Goal: Information Seeking & Learning: Check status

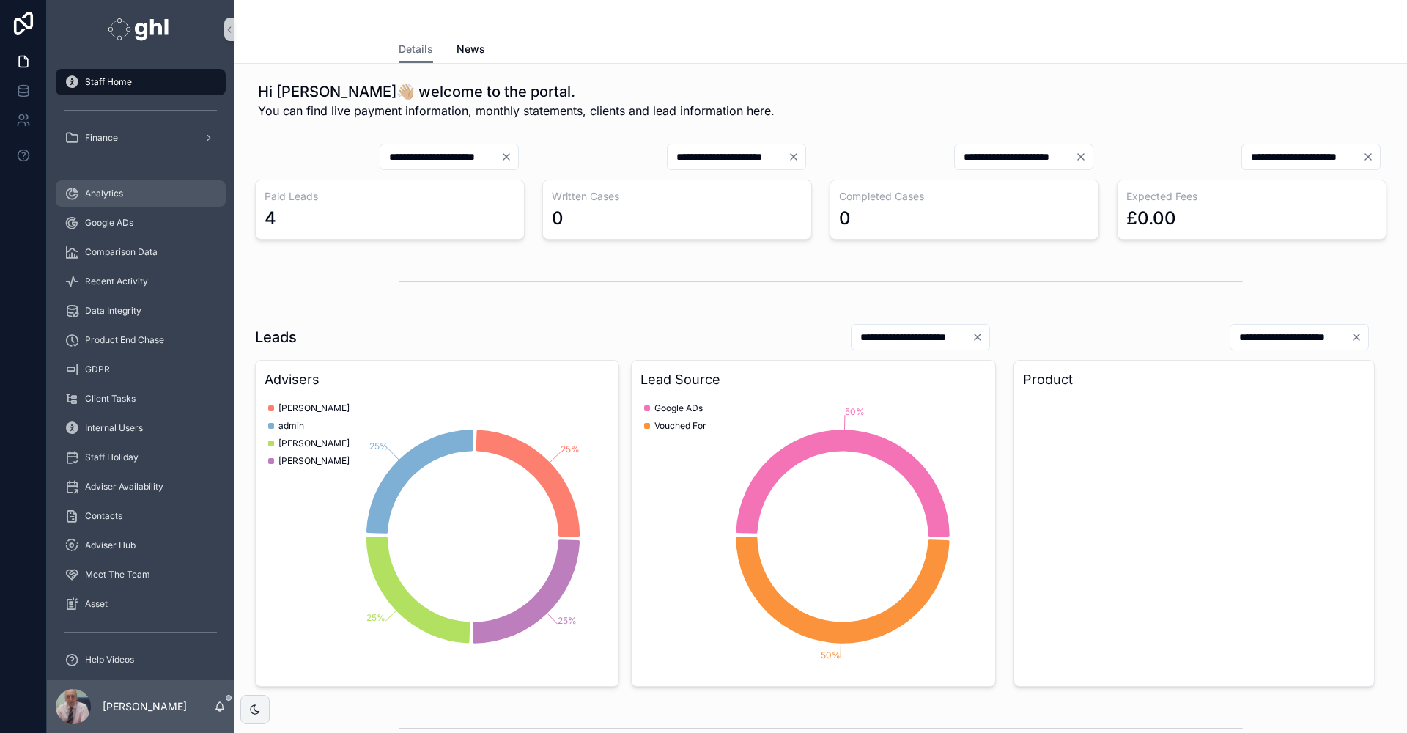
drag, startPoint x: 105, startPoint y: 188, endPoint x: 117, endPoint y: 184, distance: 13.0
click at [105, 188] on span "Analytics" at bounding box center [104, 194] width 38 height 12
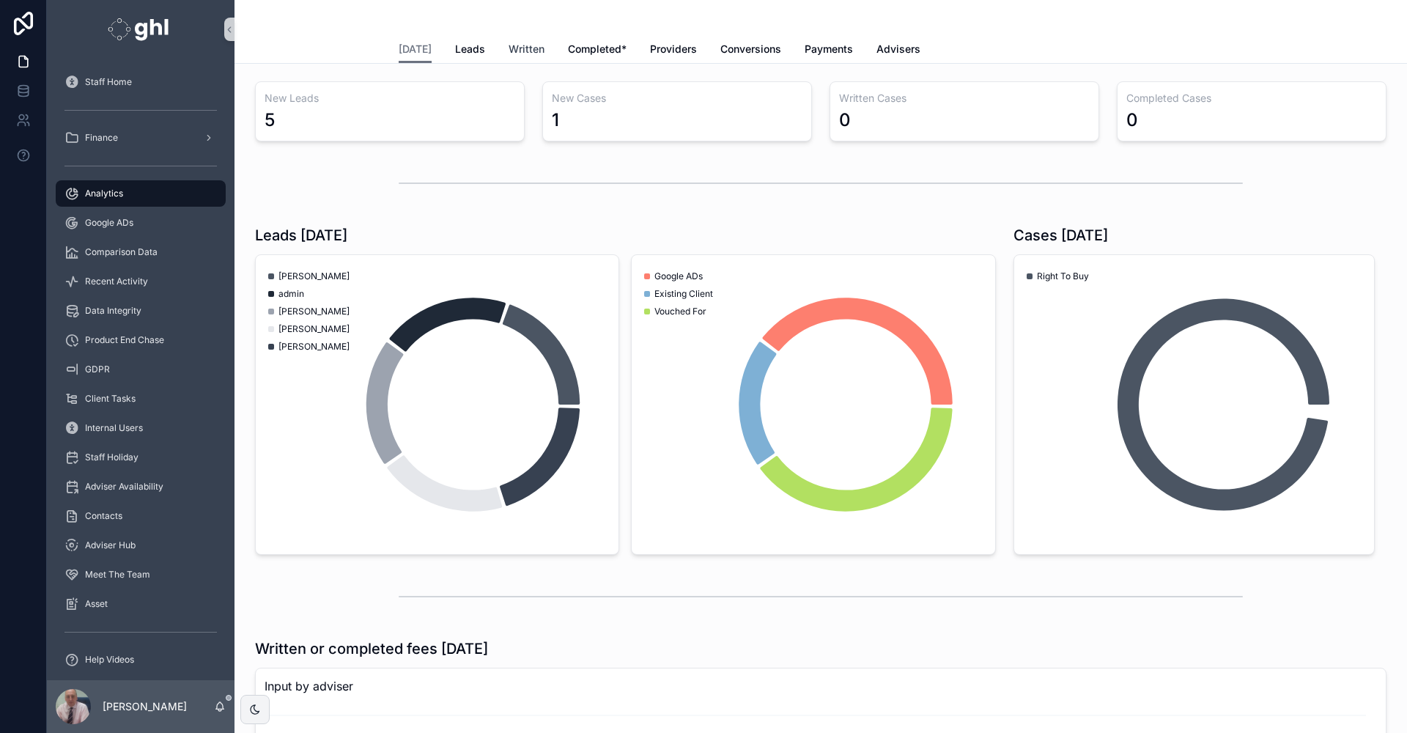
click at [527, 46] on span "Written" at bounding box center [527, 49] width 36 height 15
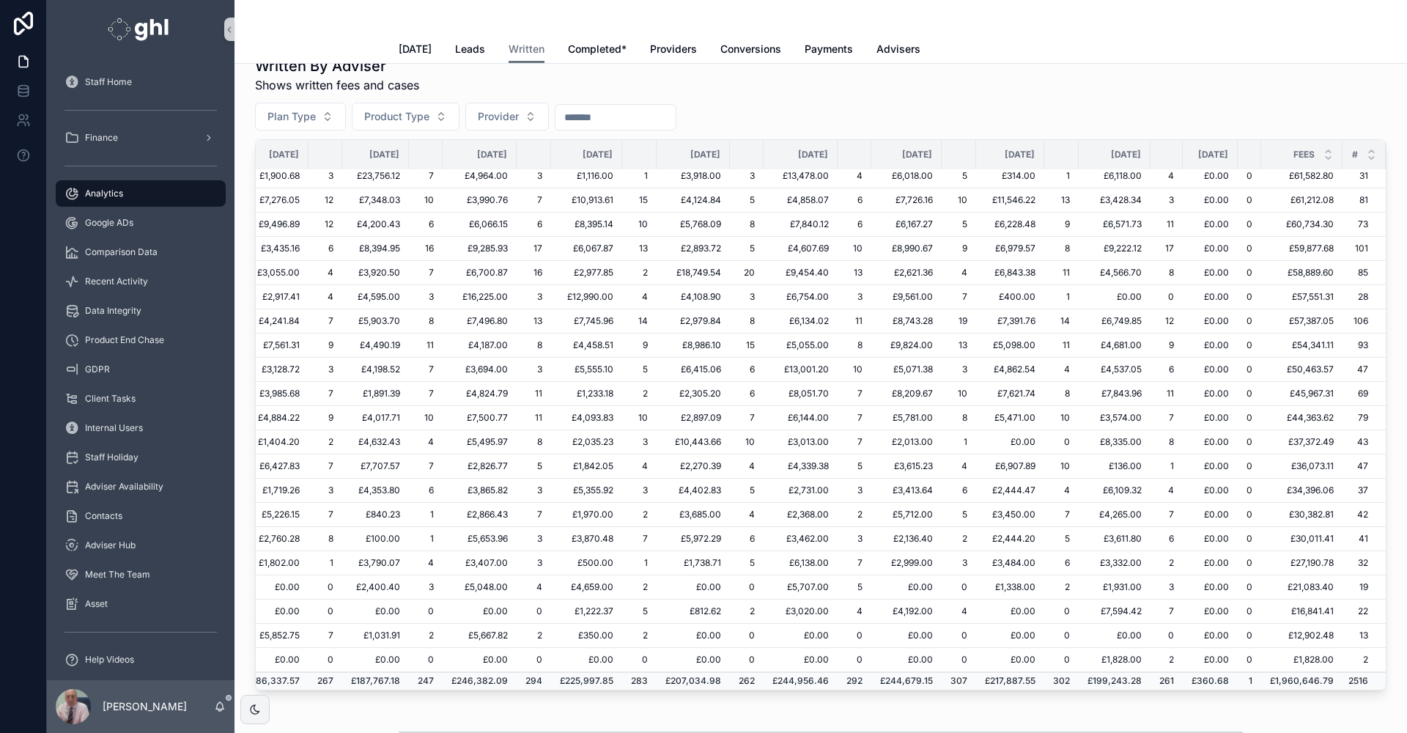
scroll to position [304, 252]
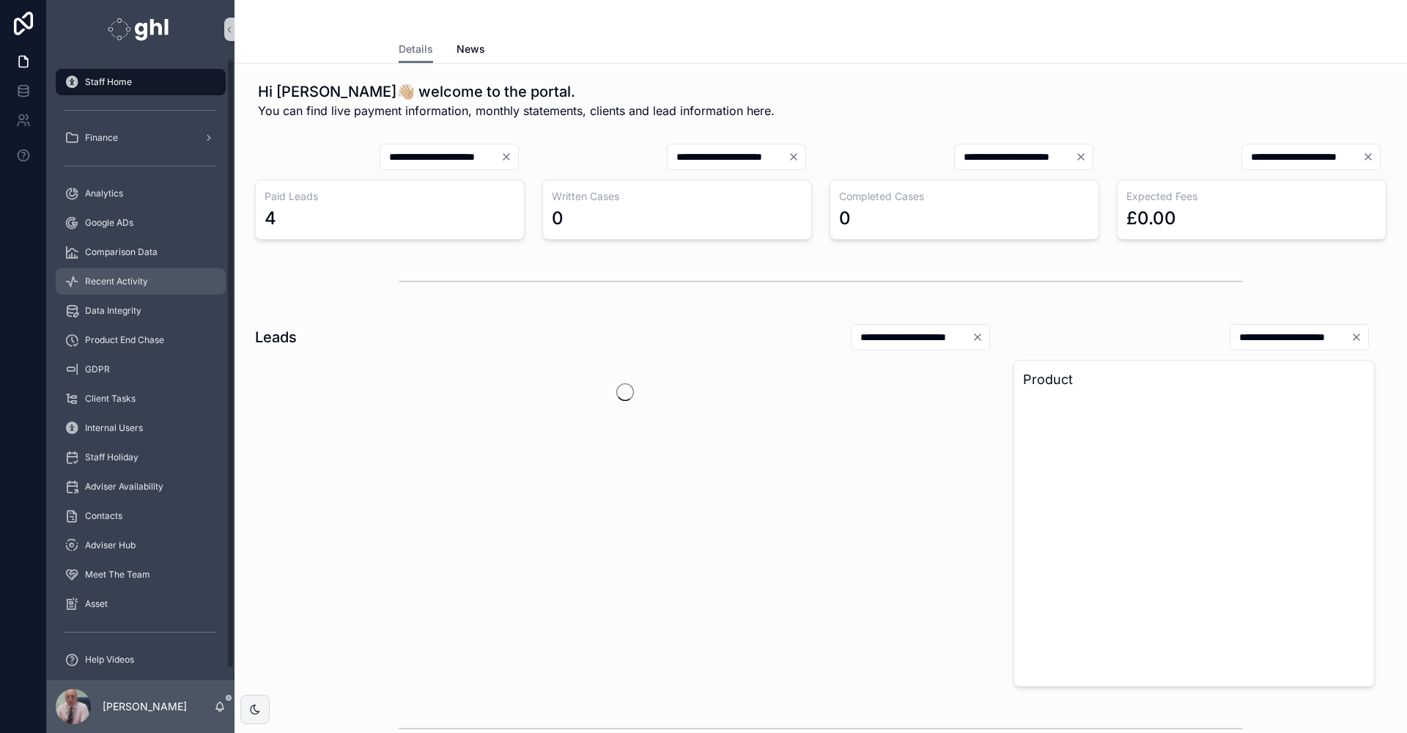
click at [118, 276] on span "Recent Activity" at bounding box center [116, 282] width 63 height 12
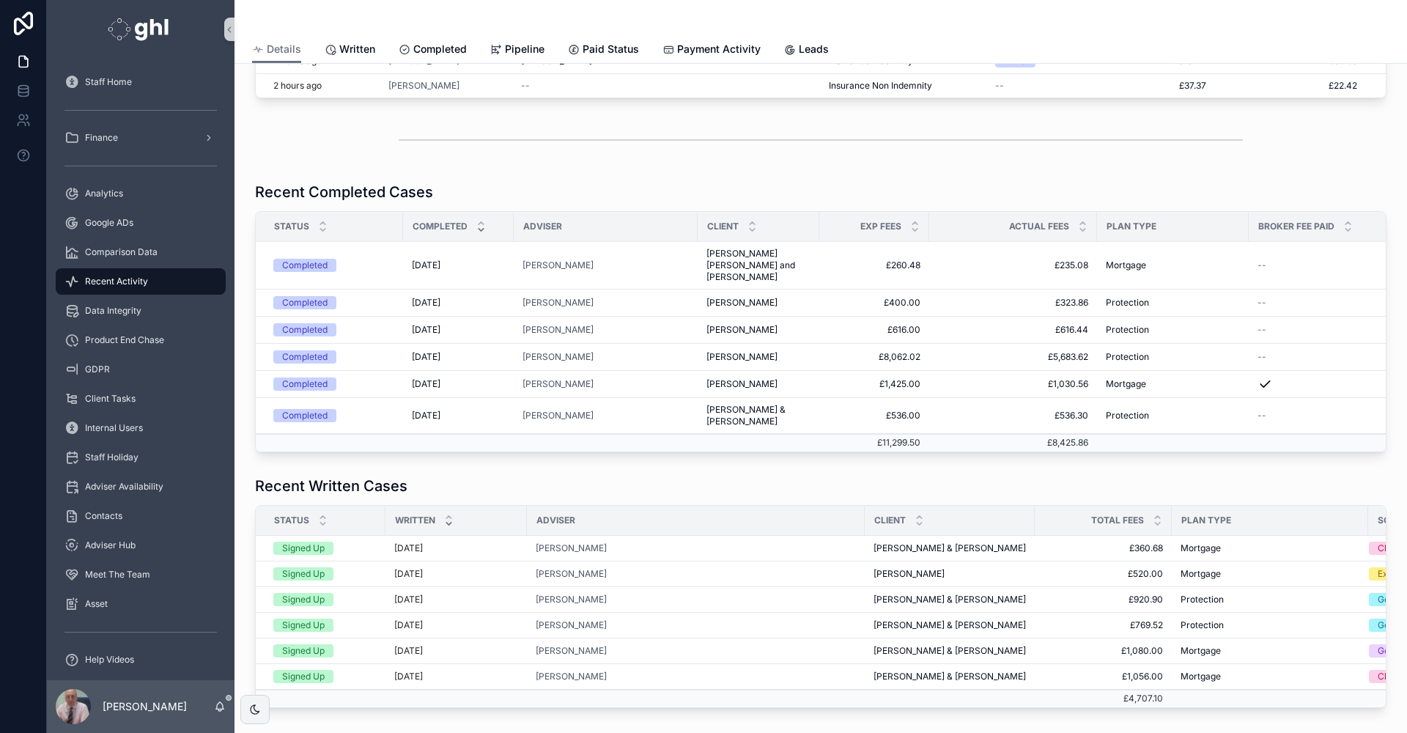
scroll to position [162, 0]
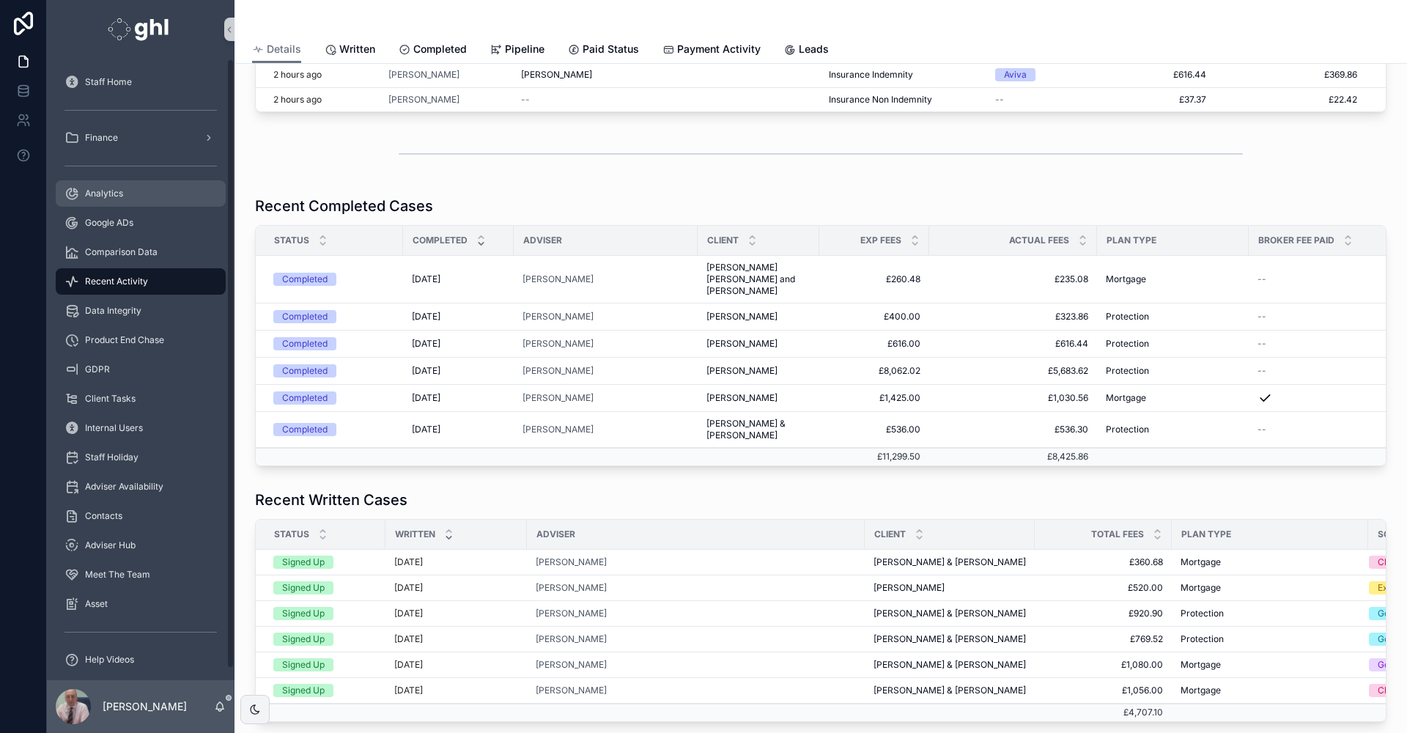
click at [100, 188] on span "Analytics" at bounding box center [104, 194] width 38 height 12
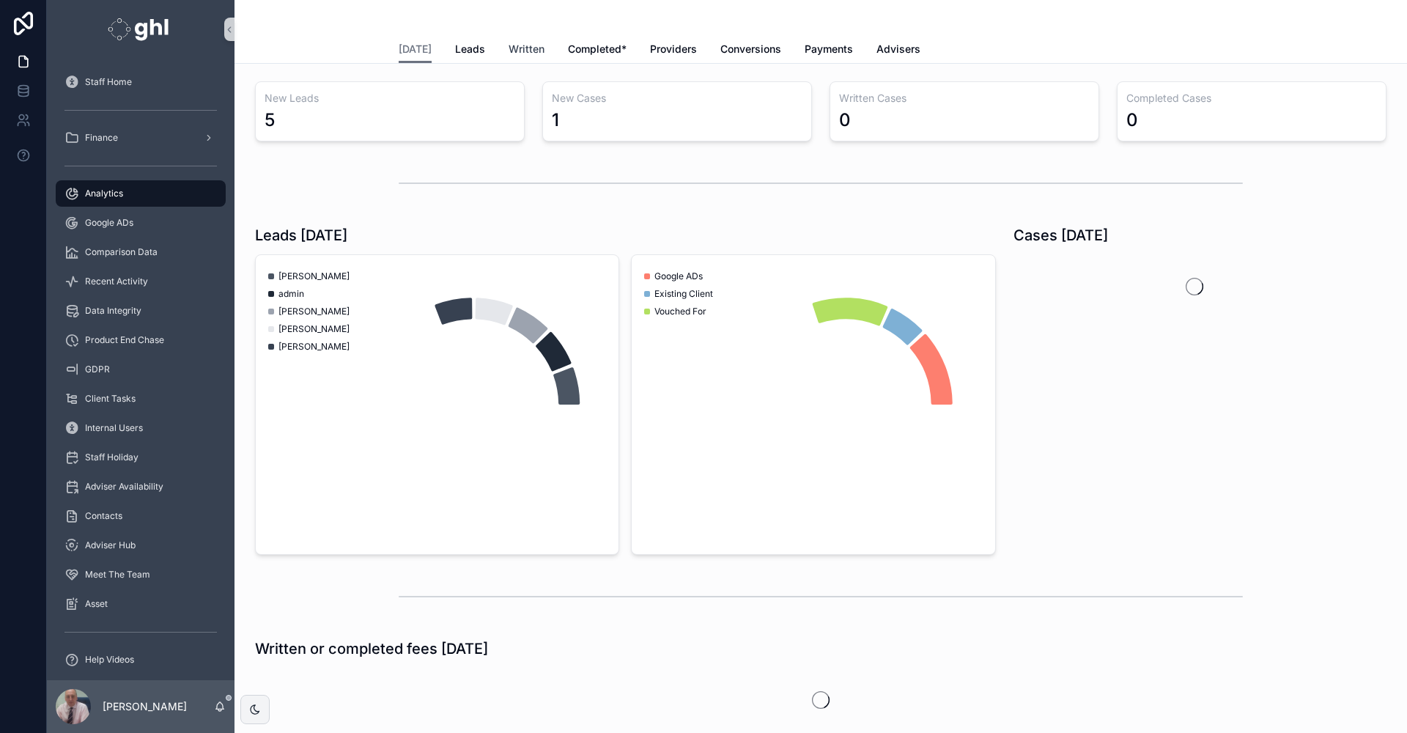
click at [519, 47] on span "Written" at bounding box center [527, 49] width 36 height 15
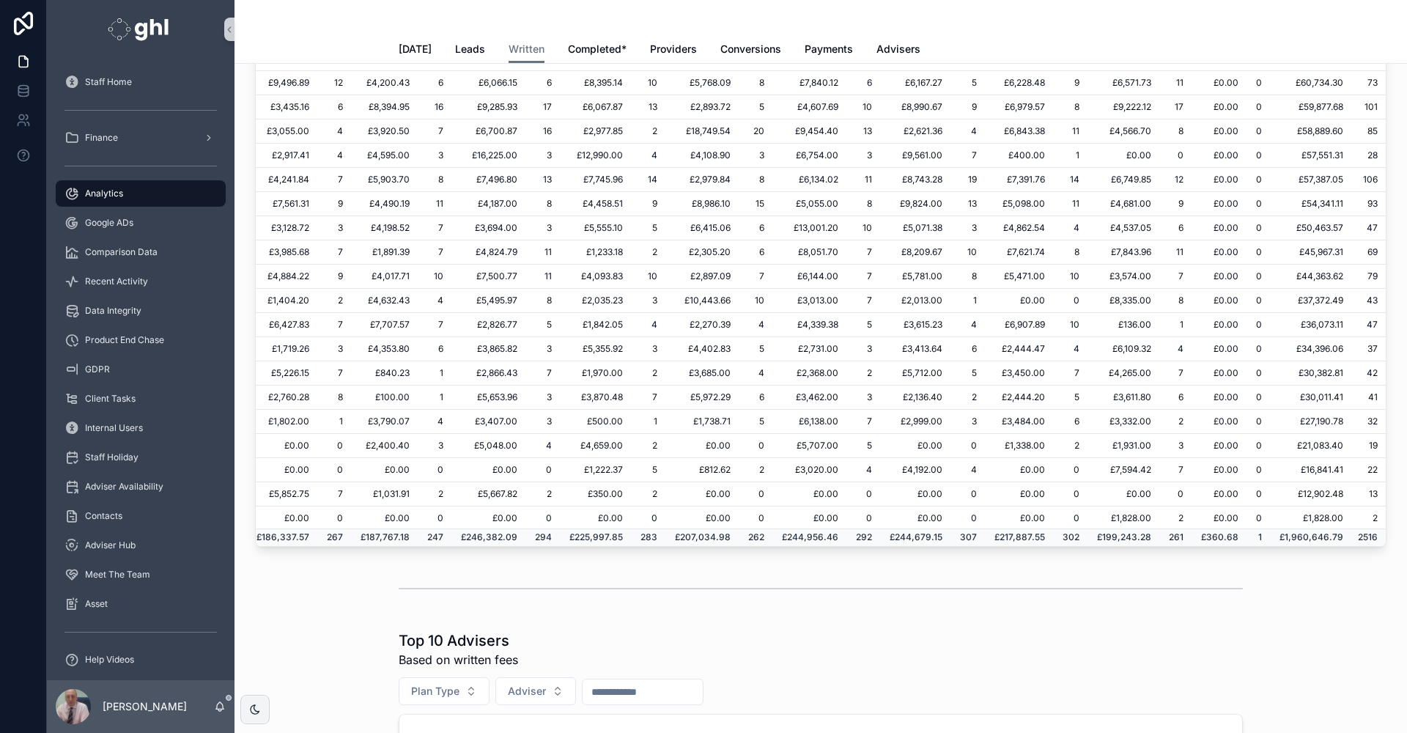
scroll to position [306, 106]
click at [132, 279] on span "Recent Activity" at bounding box center [116, 282] width 63 height 12
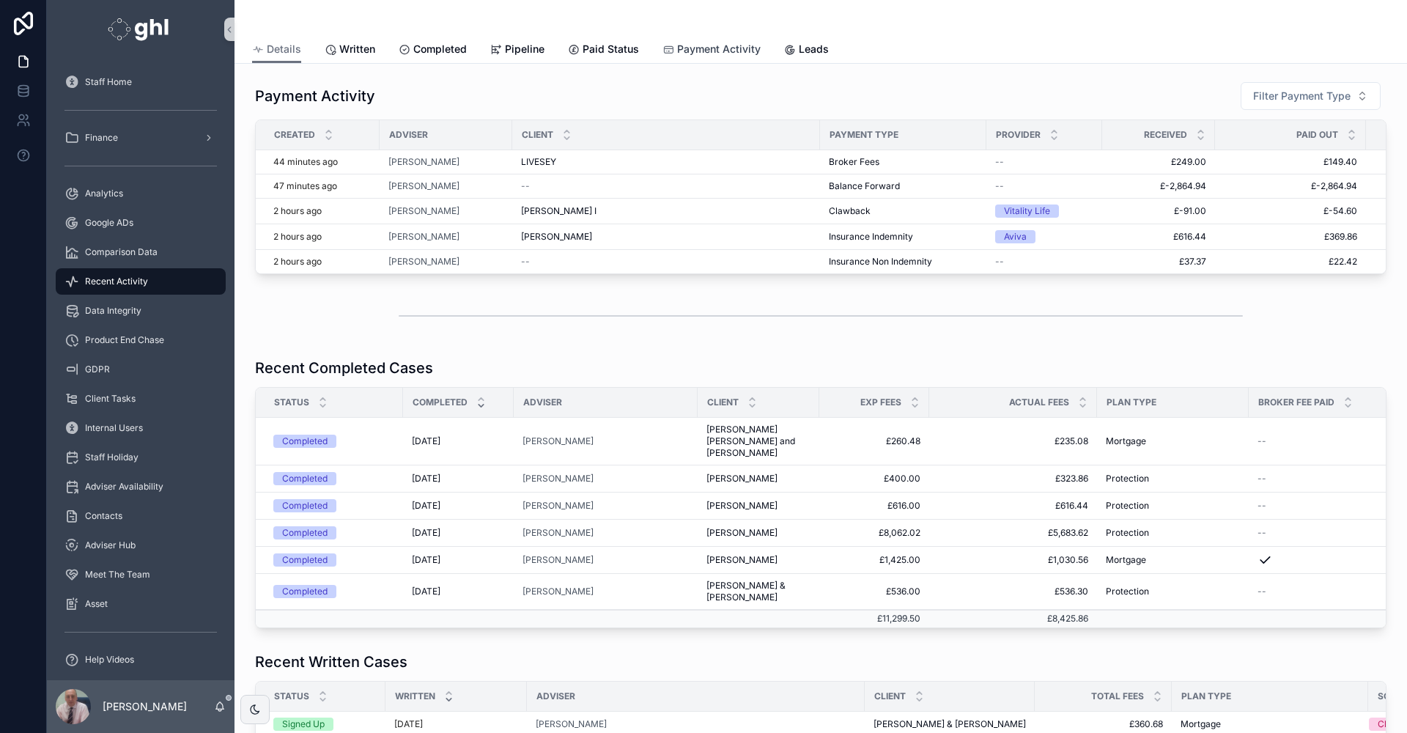
click at [728, 43] on span "Payment Activity" at bounding box center [719, 49] width 84 height 15
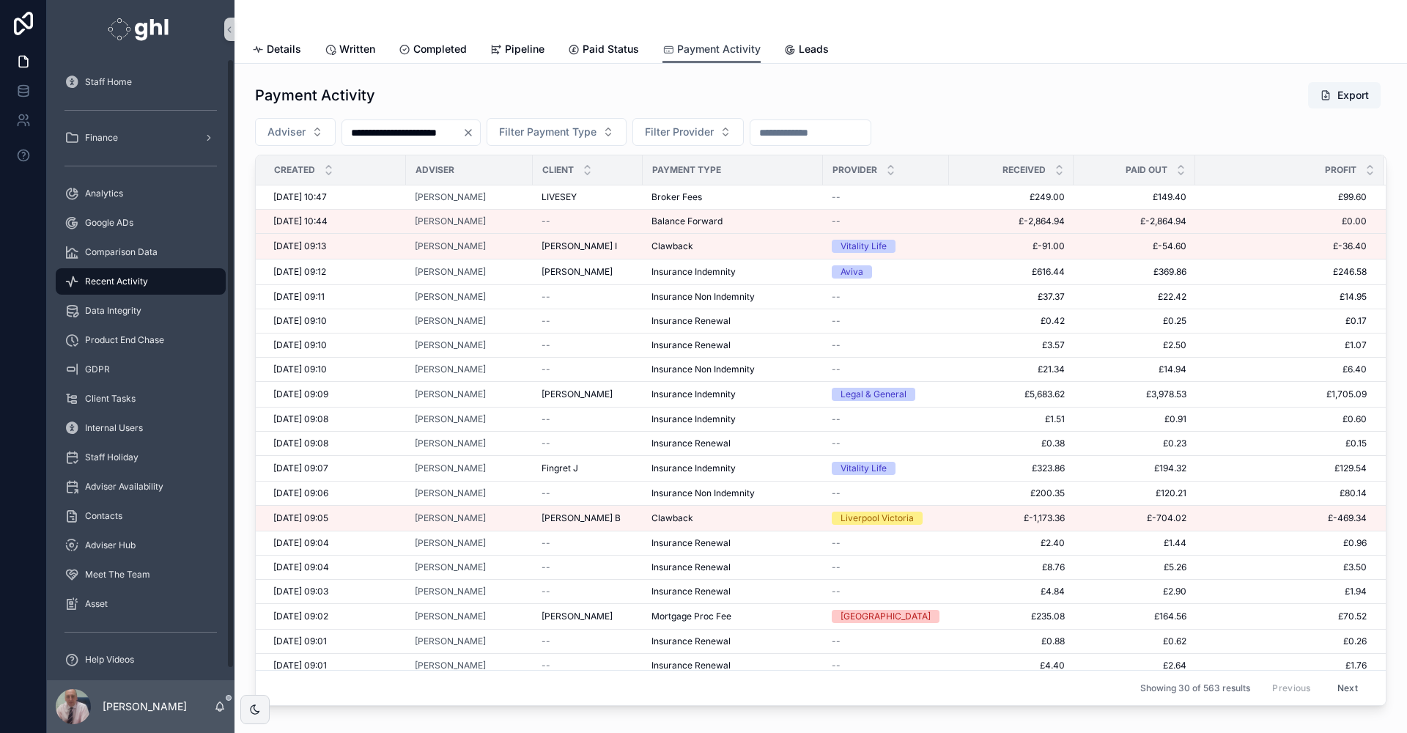
click at [230, 430] on div "Staff Home Finance Analytics Google ADs Comparison Data Recent Activity Data In…" at bounding box center [141, 370] width 188 height 622
click at [126, 194] on div "Analytics" at bounding box center [141, 193] width 152 height 23
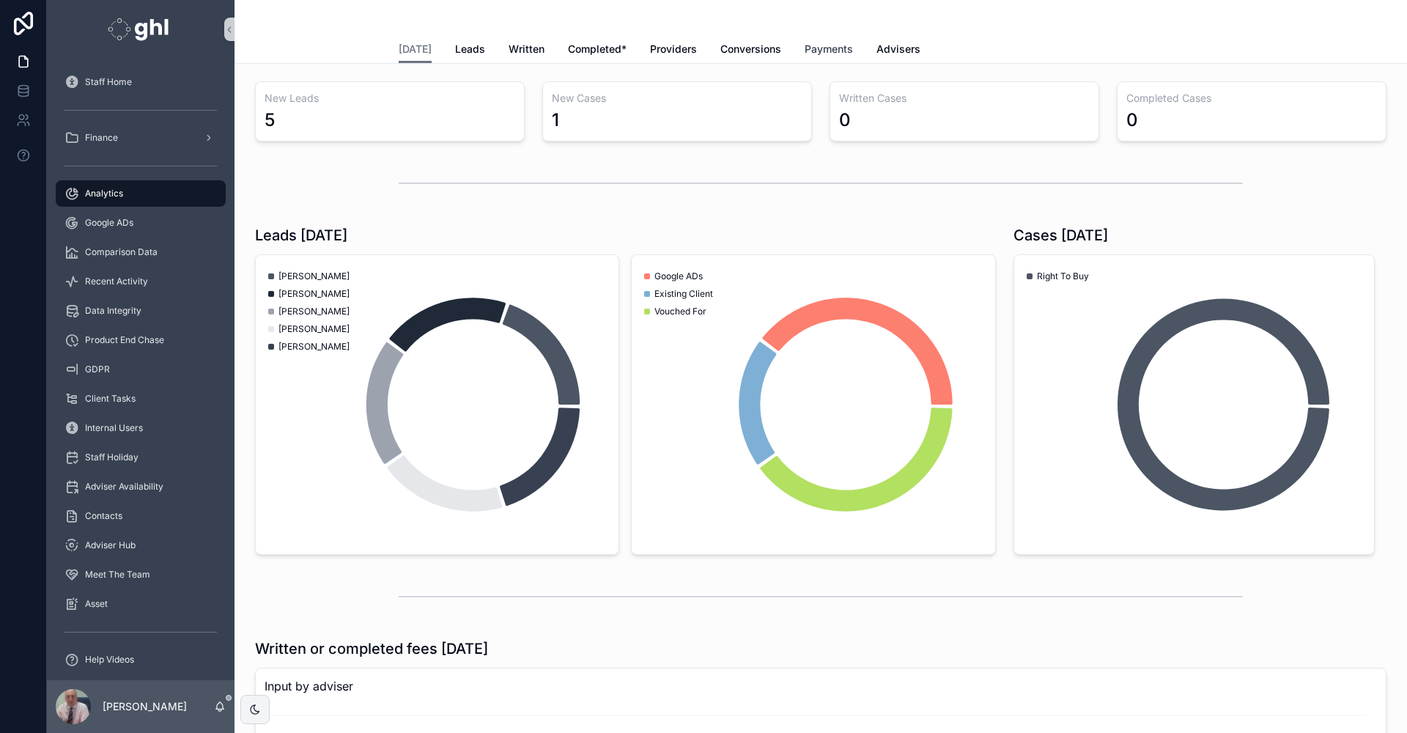
click at [824, 45] on span "Payments" at bounding box center [829, 49] width 48 height 15
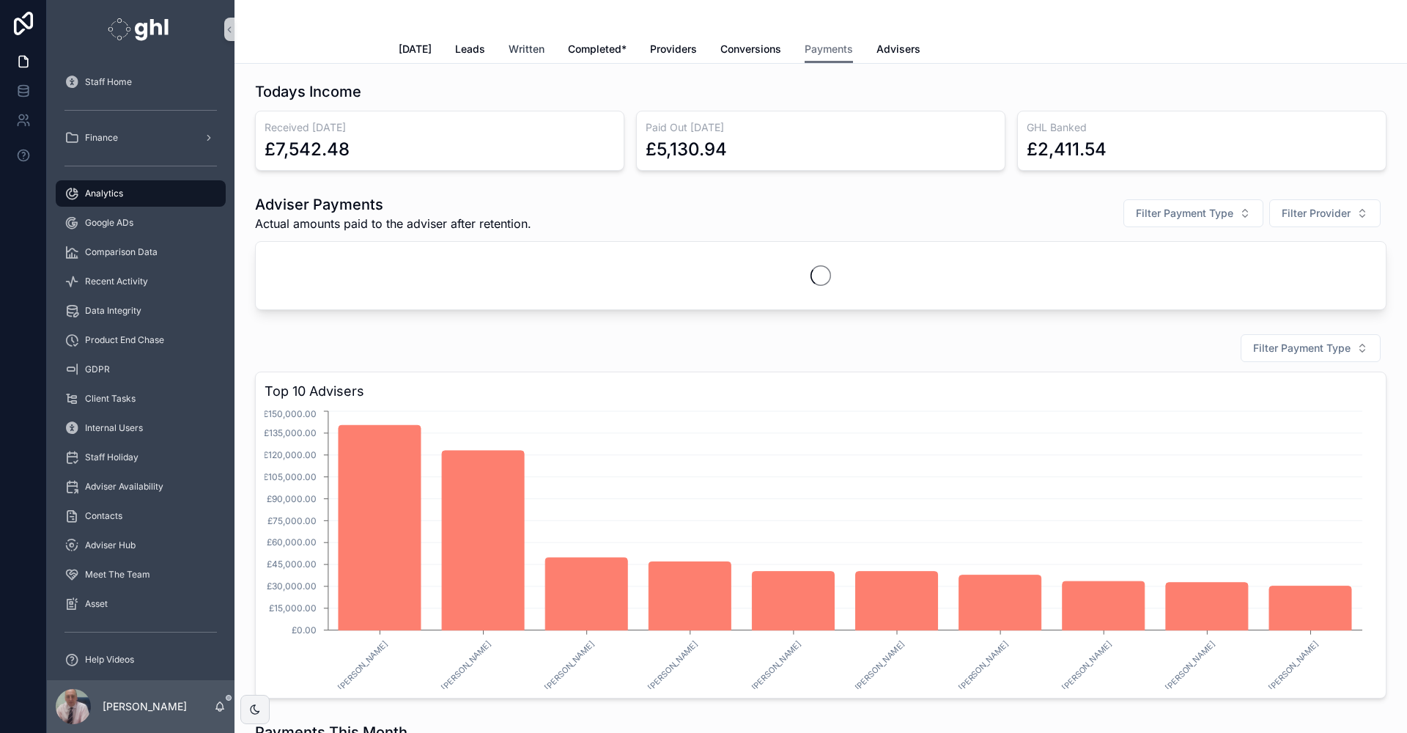
click at [510, 48] on span "Written" at bounding box center [527, 49] width 36 height 15
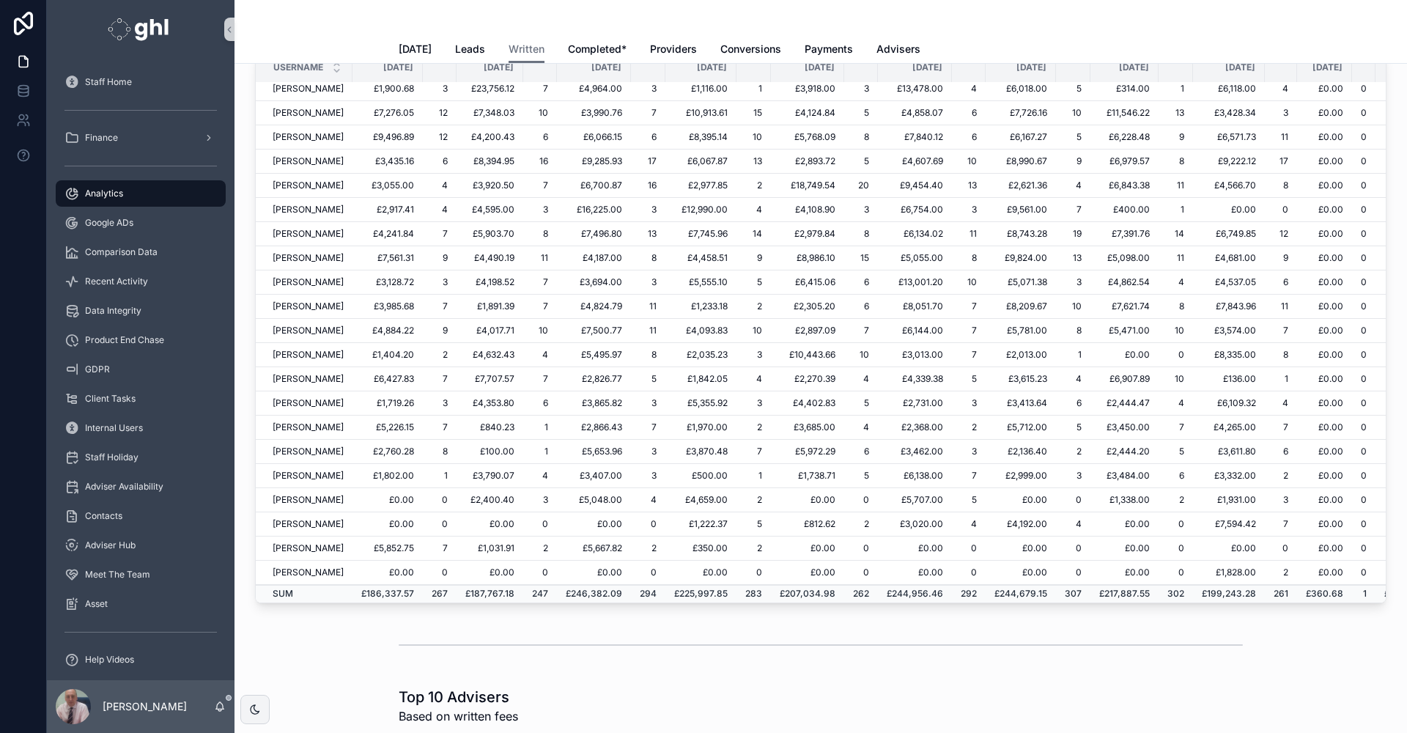
scroll to position [301, 245]
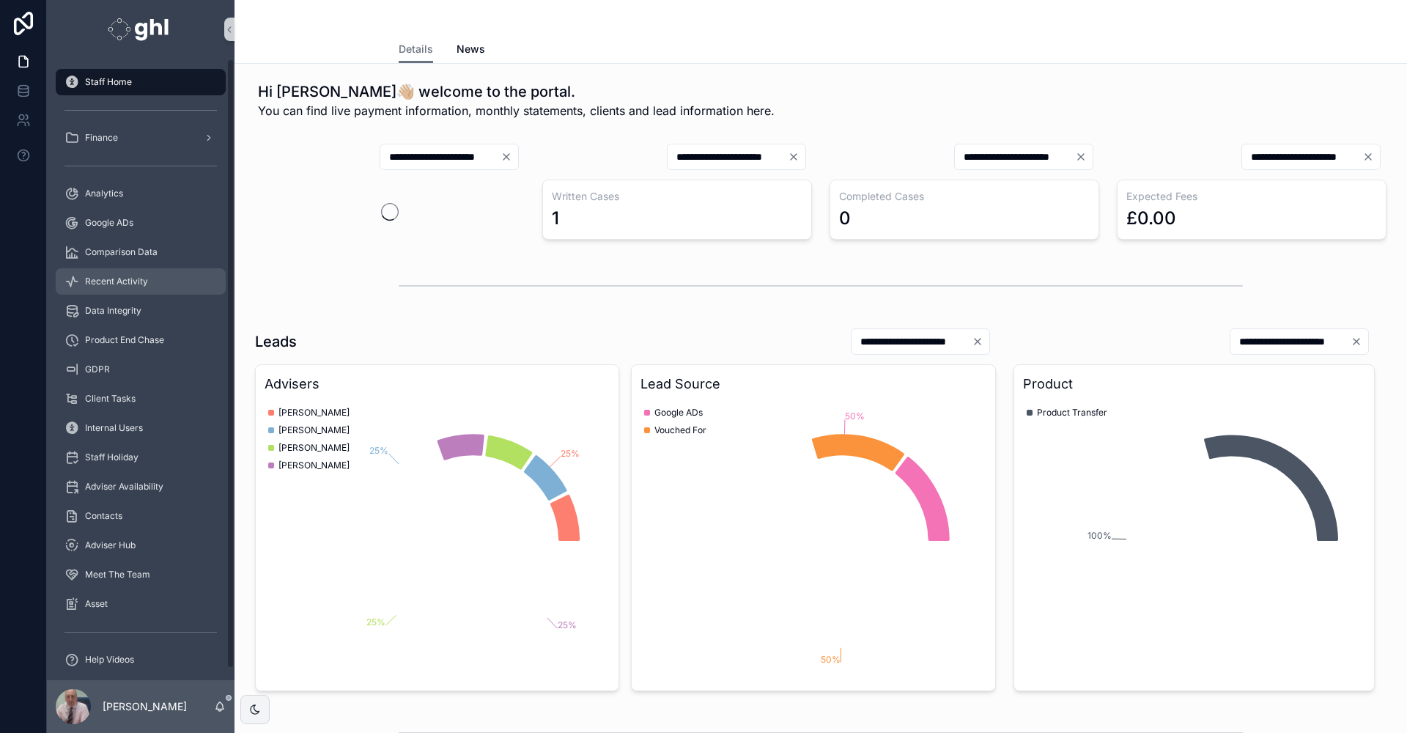
click at [111, 281] on span "Recent Activity" at bounding box center [116, 282] width 63 height 12
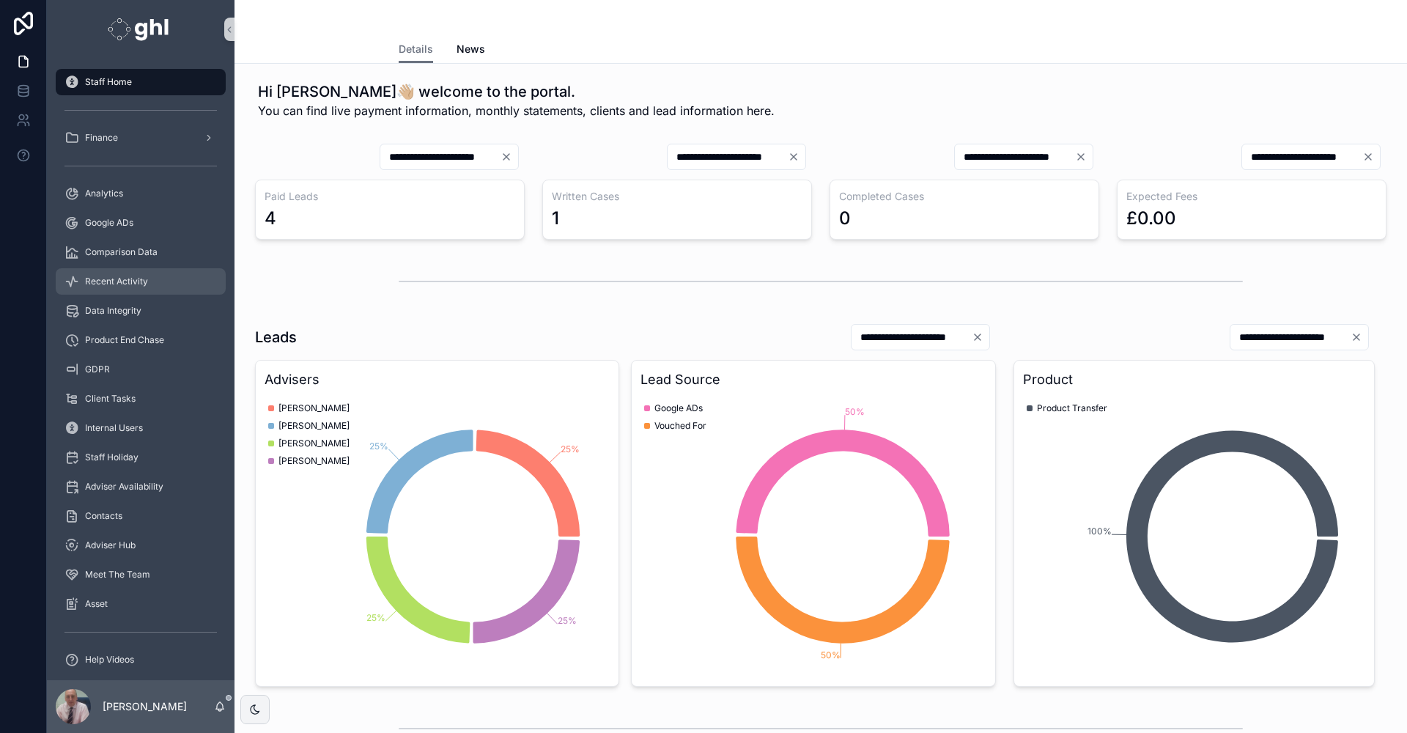
click at [110, 277] on span "Recent Activity" at bounding box center [116, 282] width 63 height 12
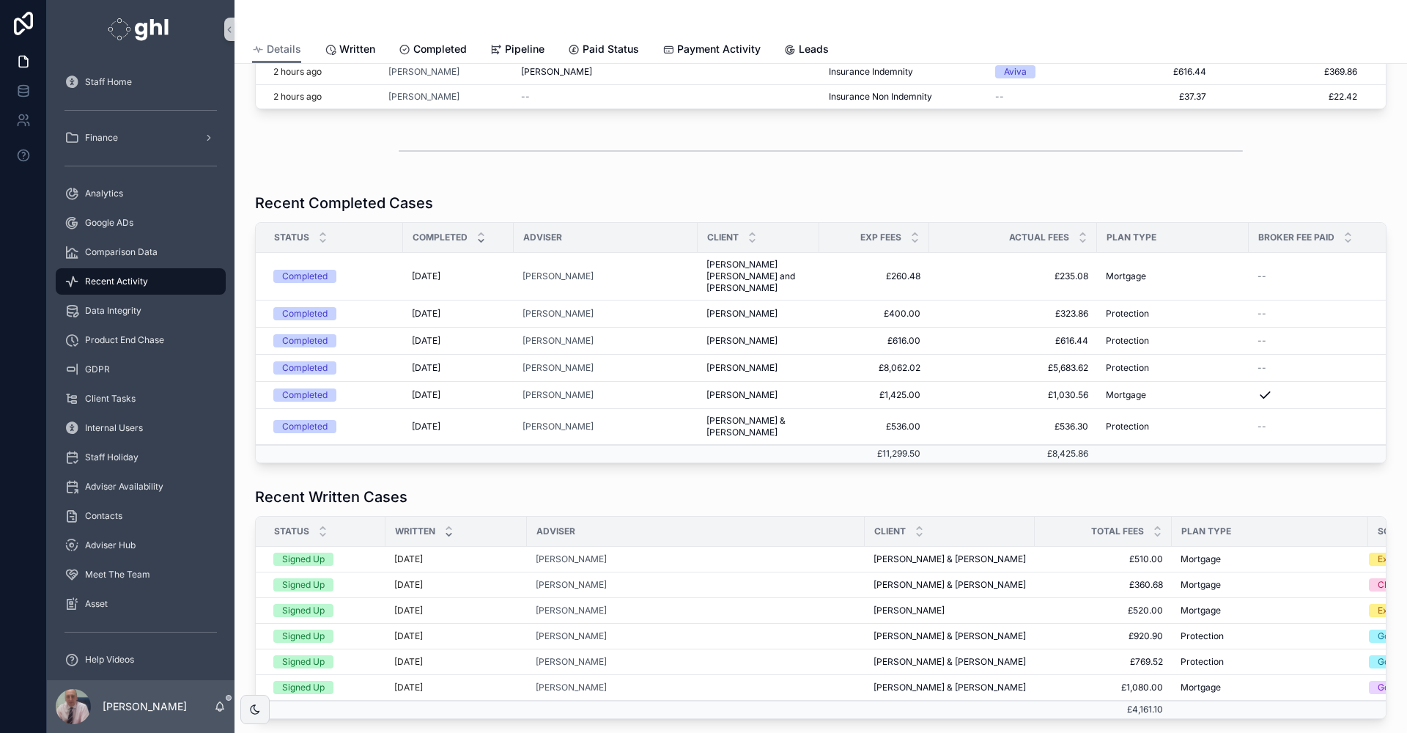
scroll to position [286, 0]
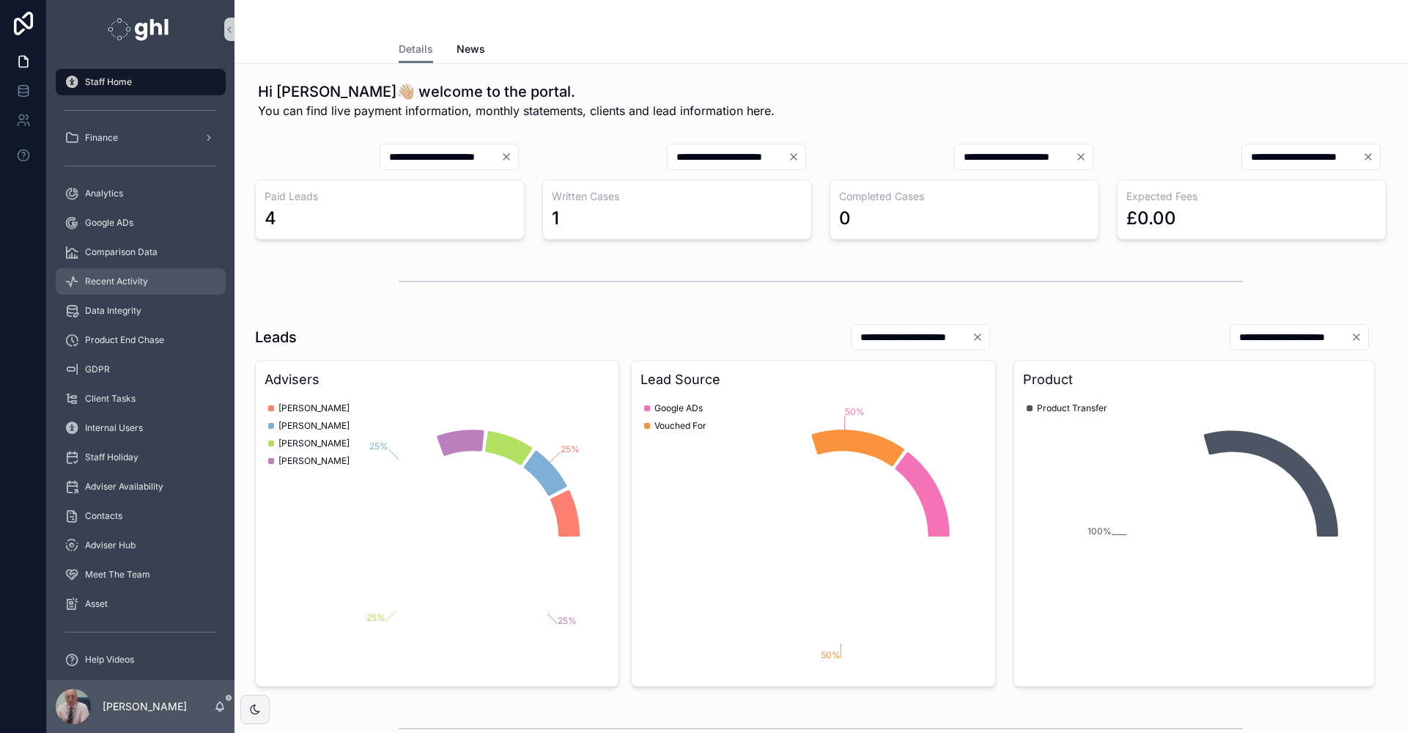
drag, startPoint x: 0, startPoint y: 0, endPoint x: 119, endPoint y: 282, distance: 306.5
click at [119, 282] on span "Recent Activity" at bounding box center [116, 282] width 63 height 12
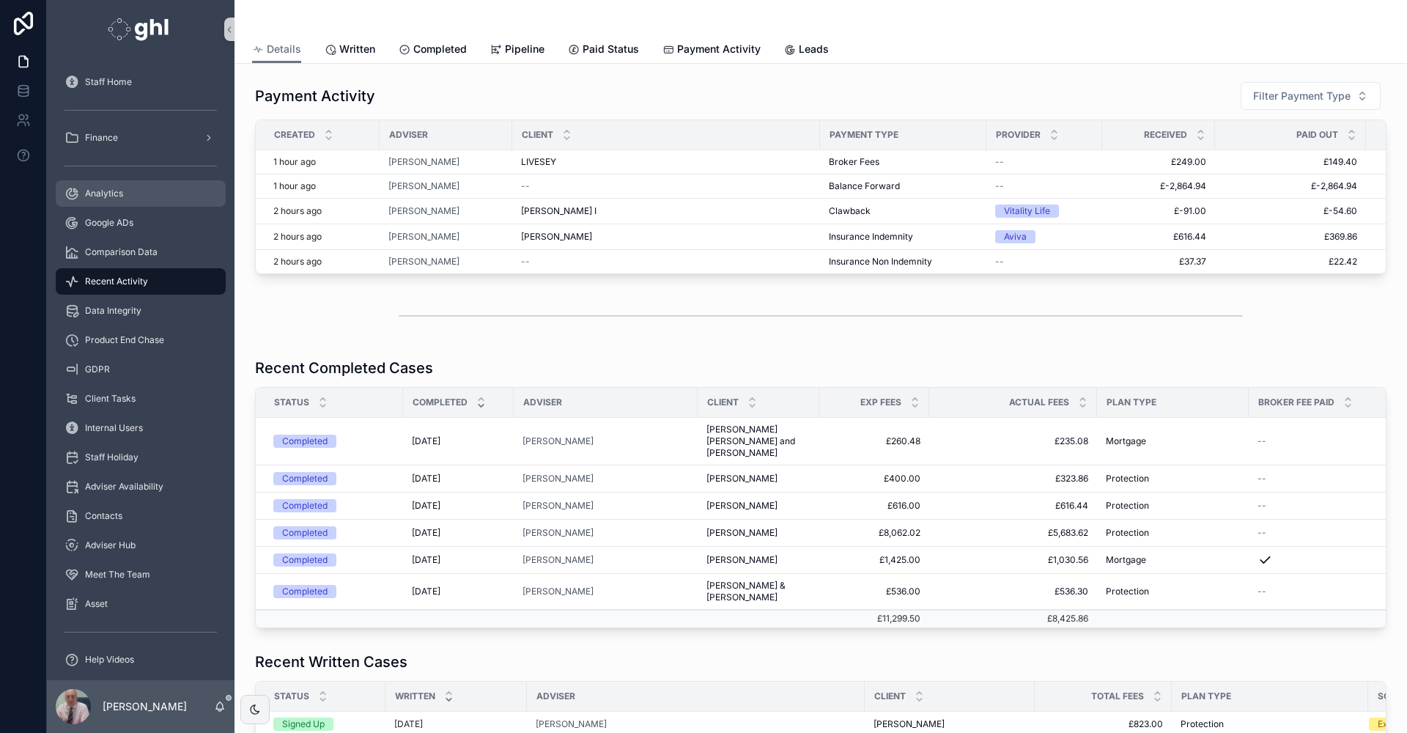
click at [99, 188] on span "Analytics" at bounding box center [104, 194] width 38 height 12
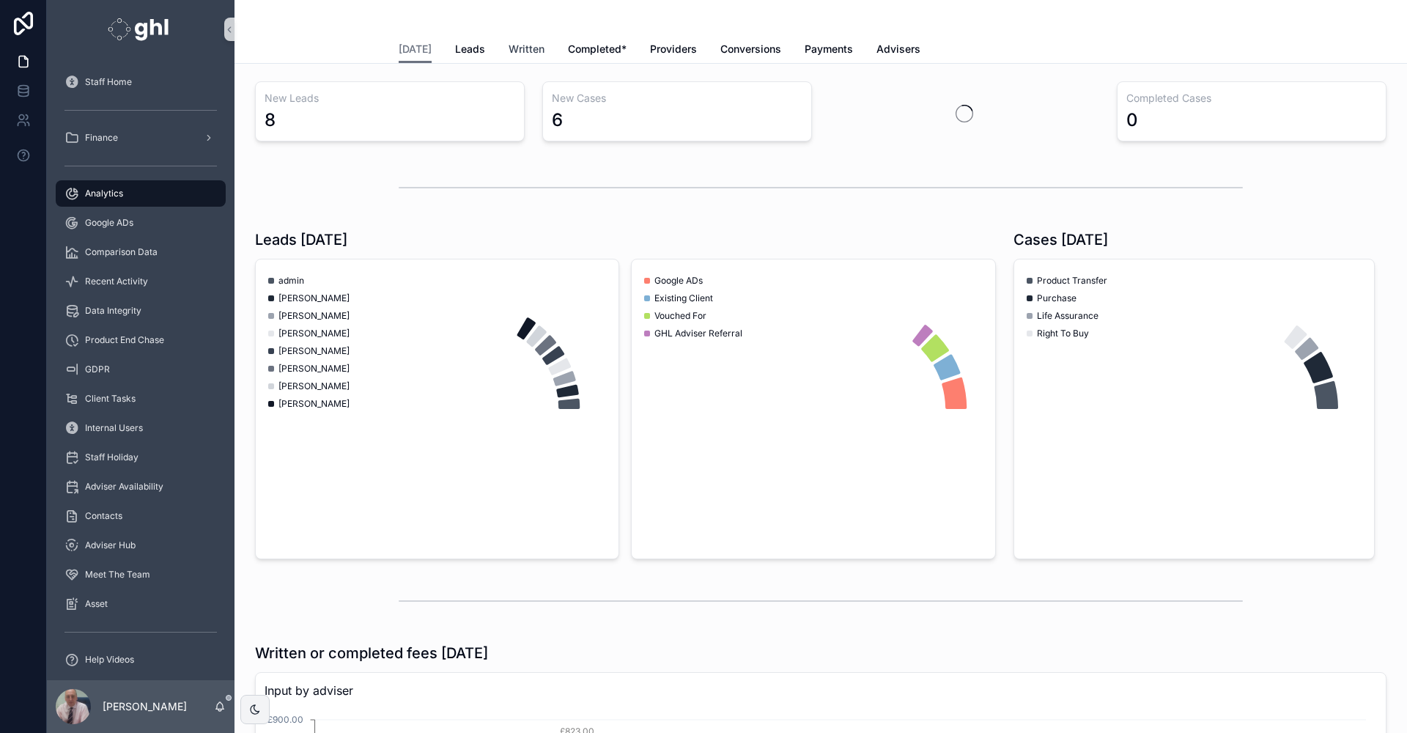
drag, startPoint x: 512, startPoint y: 47, endPoint x: 507, endPoint y: 37, distance: 10.5
click at [511, 47] on span "Written" at bounding box center [527, 49] width 36 height 15
